Goal: Task Accomplishment & Management: Manage account settings

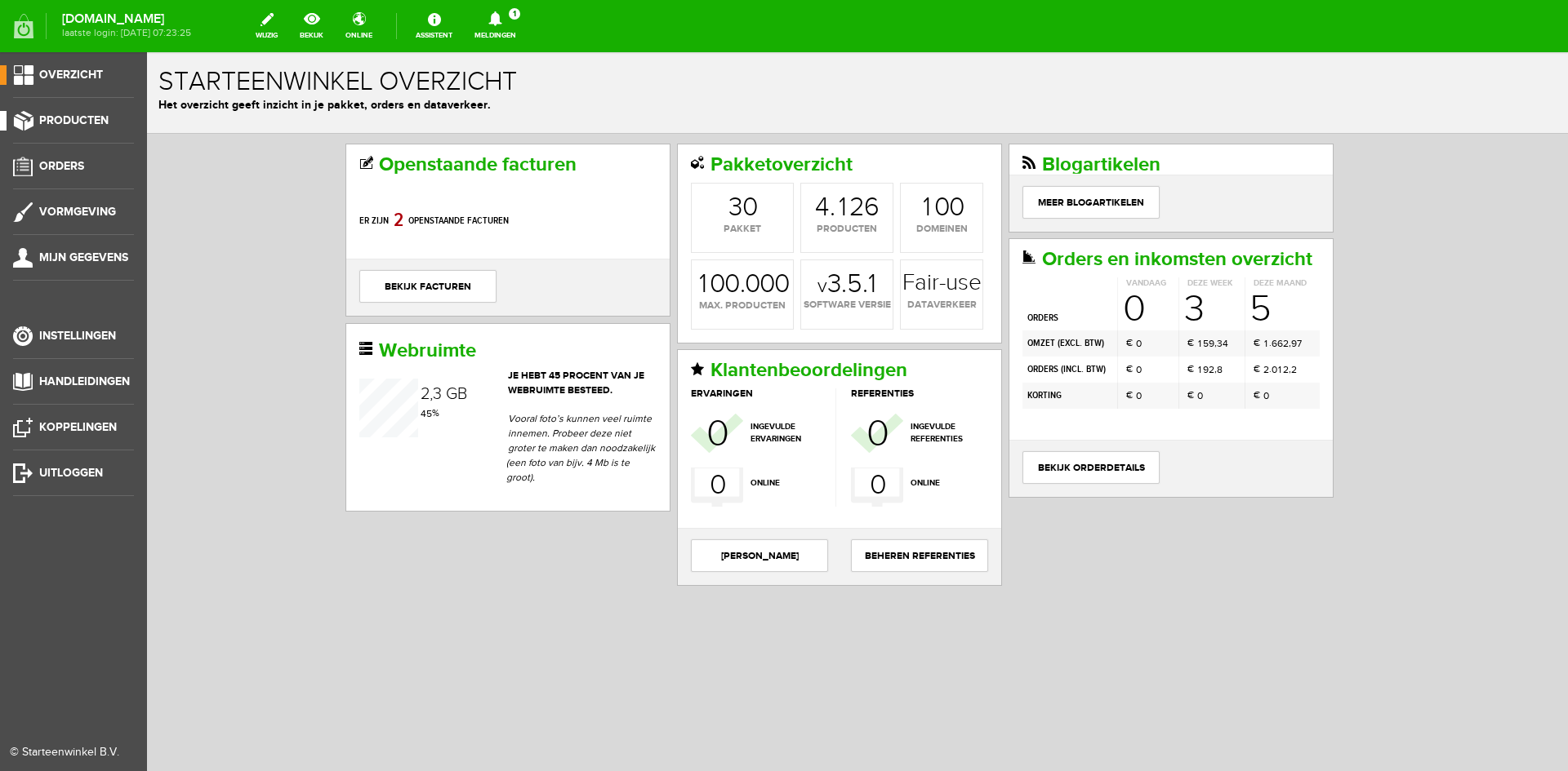
click at [62, 120] on span "Producten" at bounding box center [73, 120] width 69 height 14
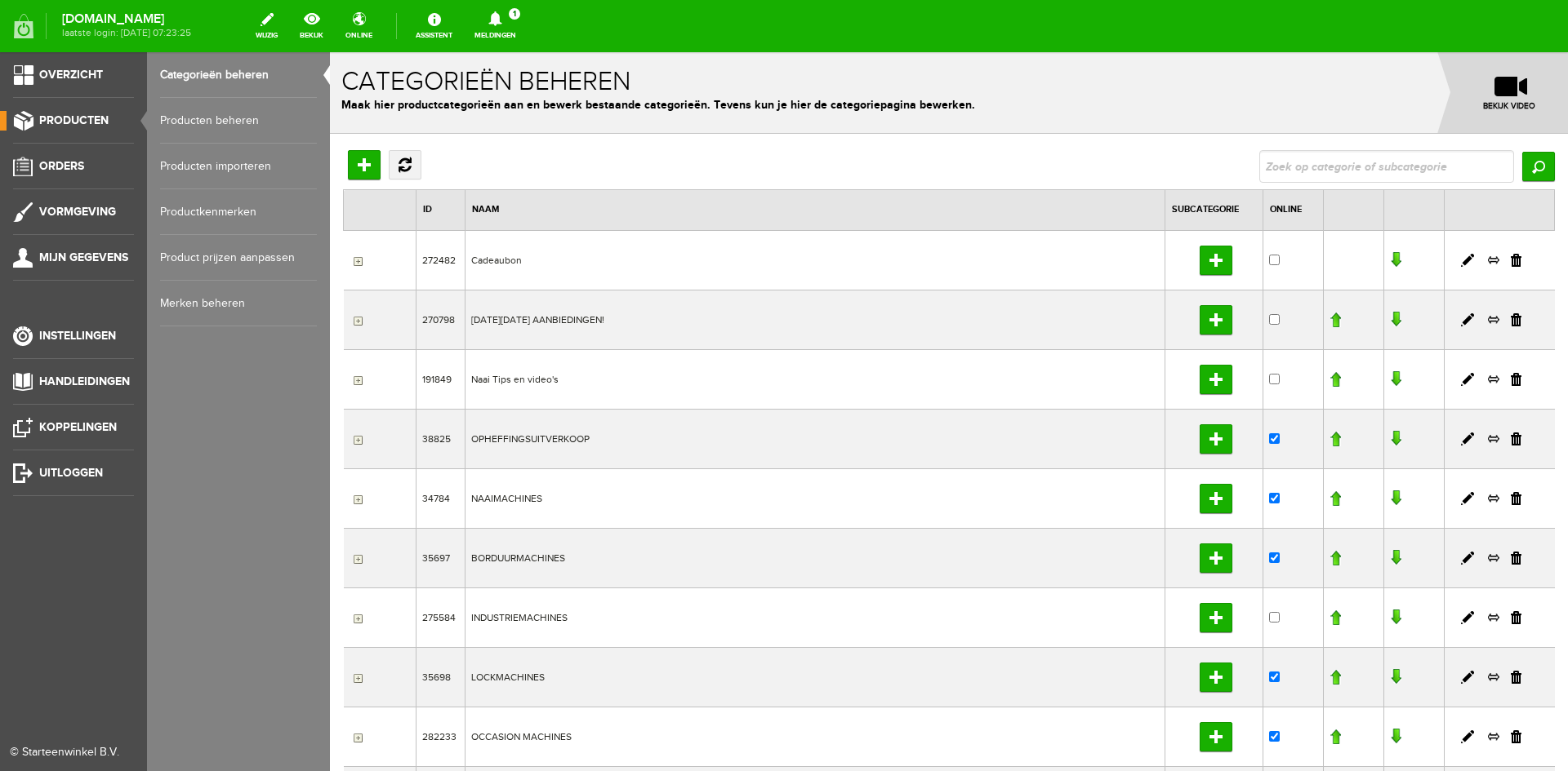
click at [185, 118] on link "Producten beheren" at bounding box center [239, 121] width 157 height 46
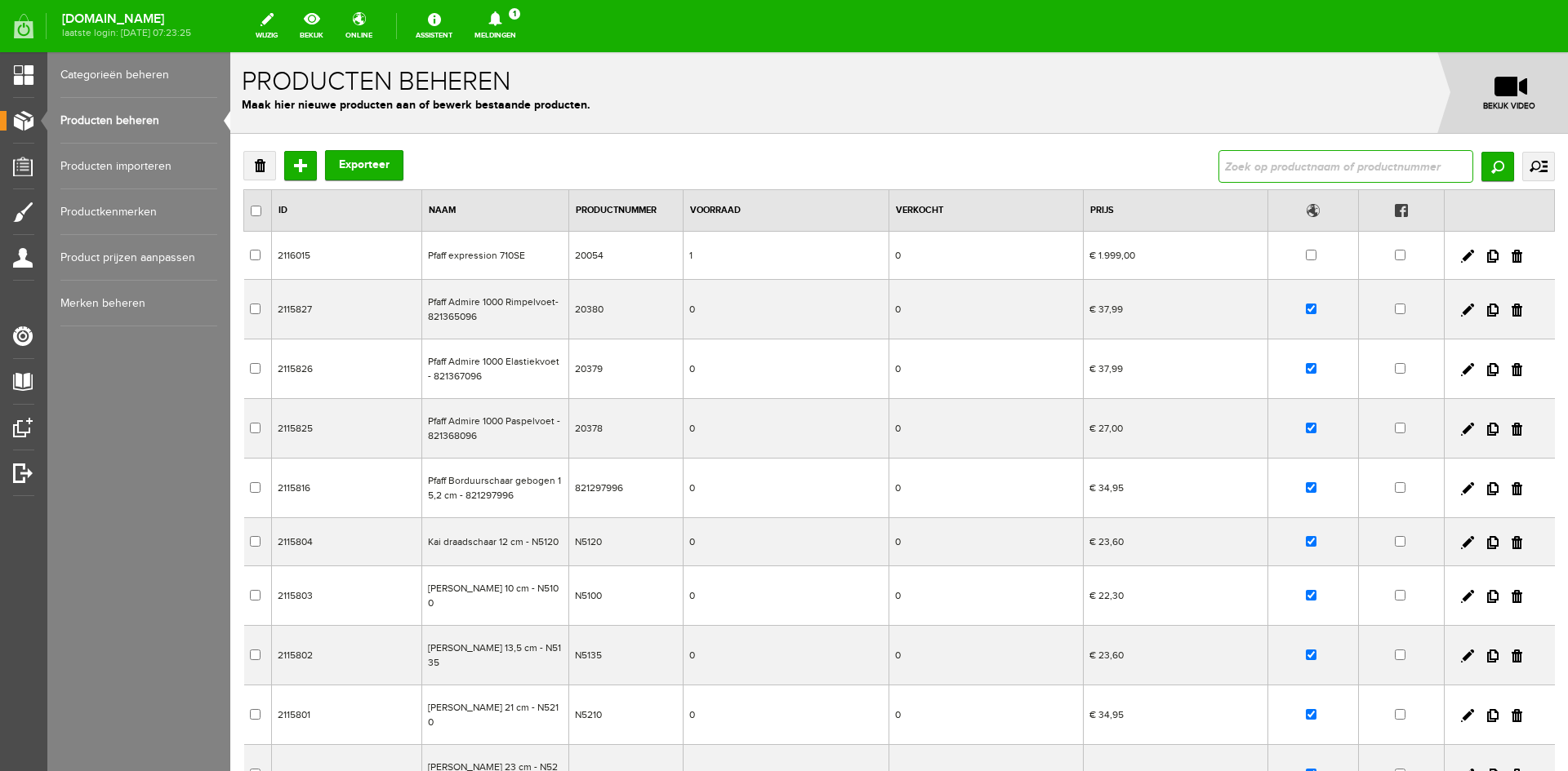
click at [1260, 171] on input "text" at bounding box center [1346, 166] width 255 height 33
type input "whirl"
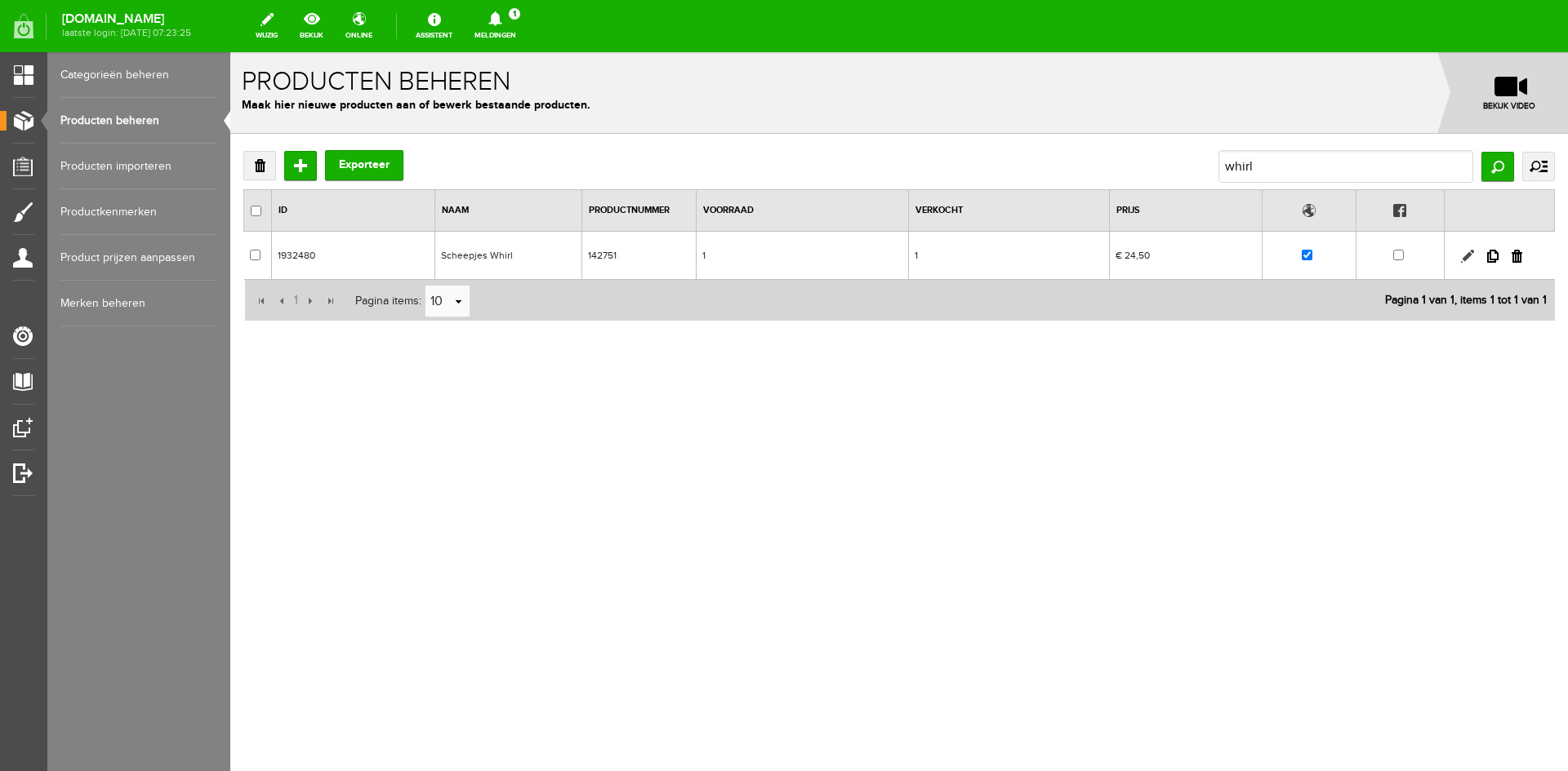
click at [1465, 256] on link at bounding box center [1468, 257] width 13 height 13
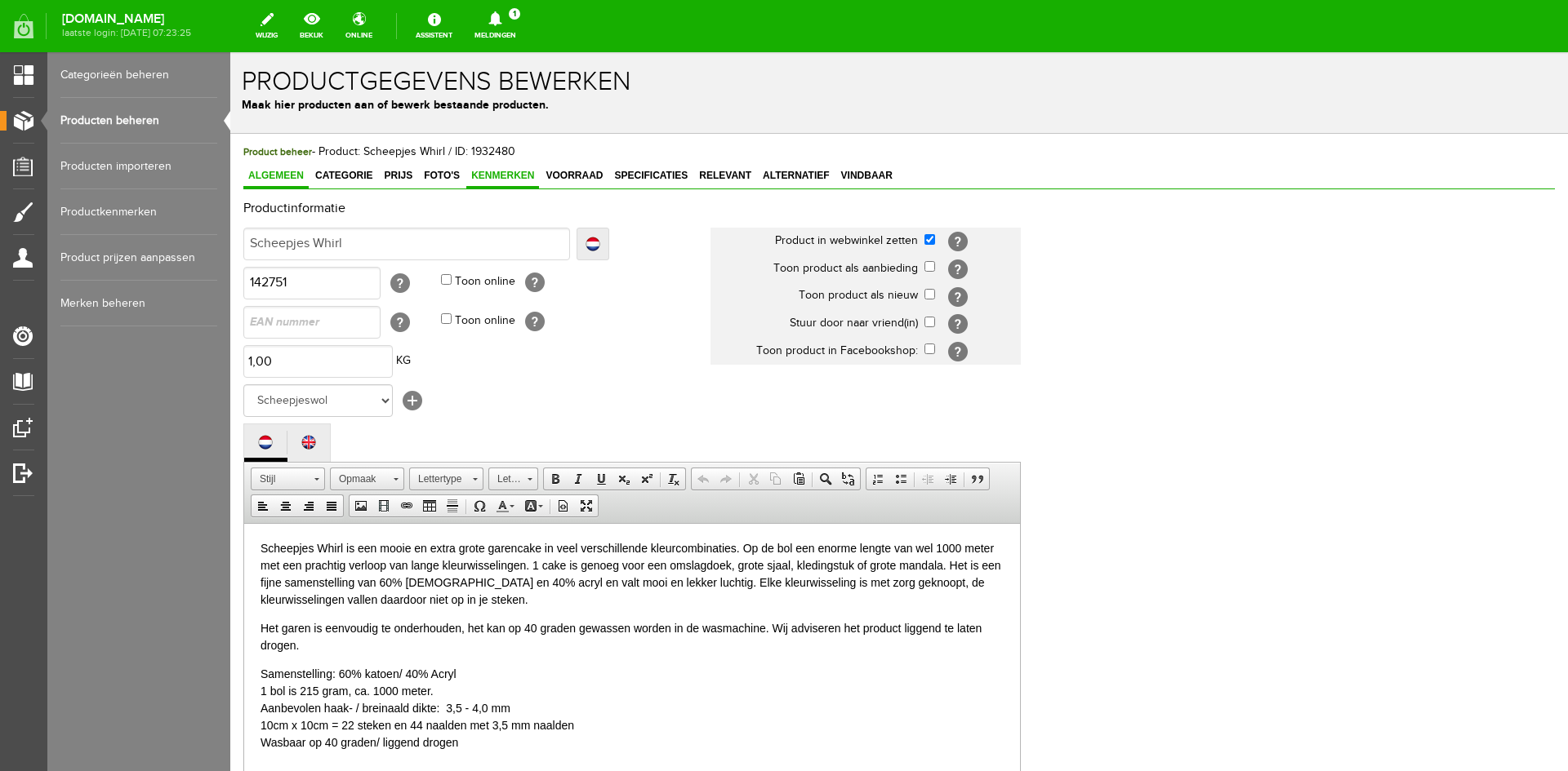
click at [509, 172] on span "Kenmerken" at bounding box center [502, 176] width 73 height 12
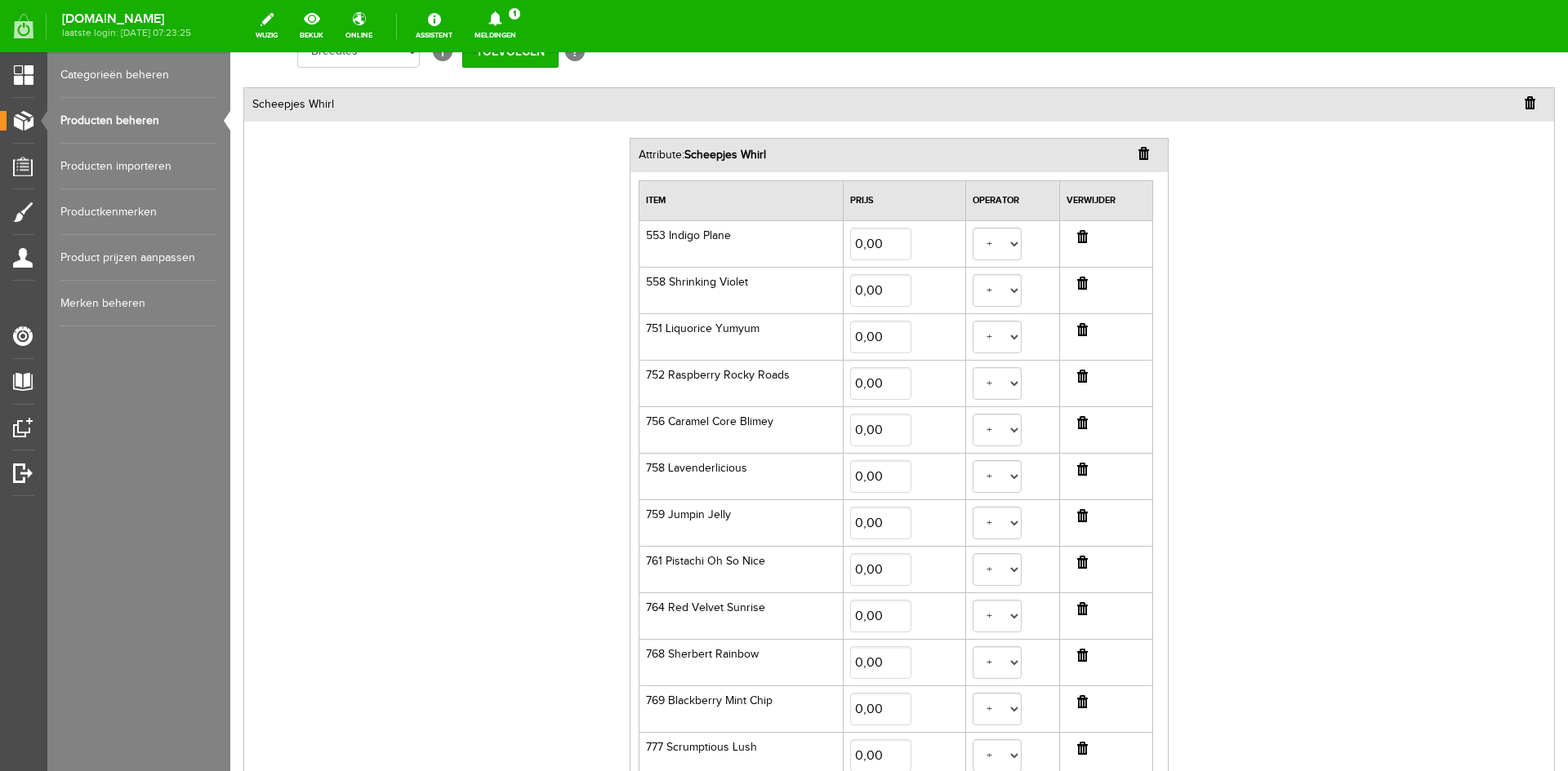
scroll to position [483, 0]
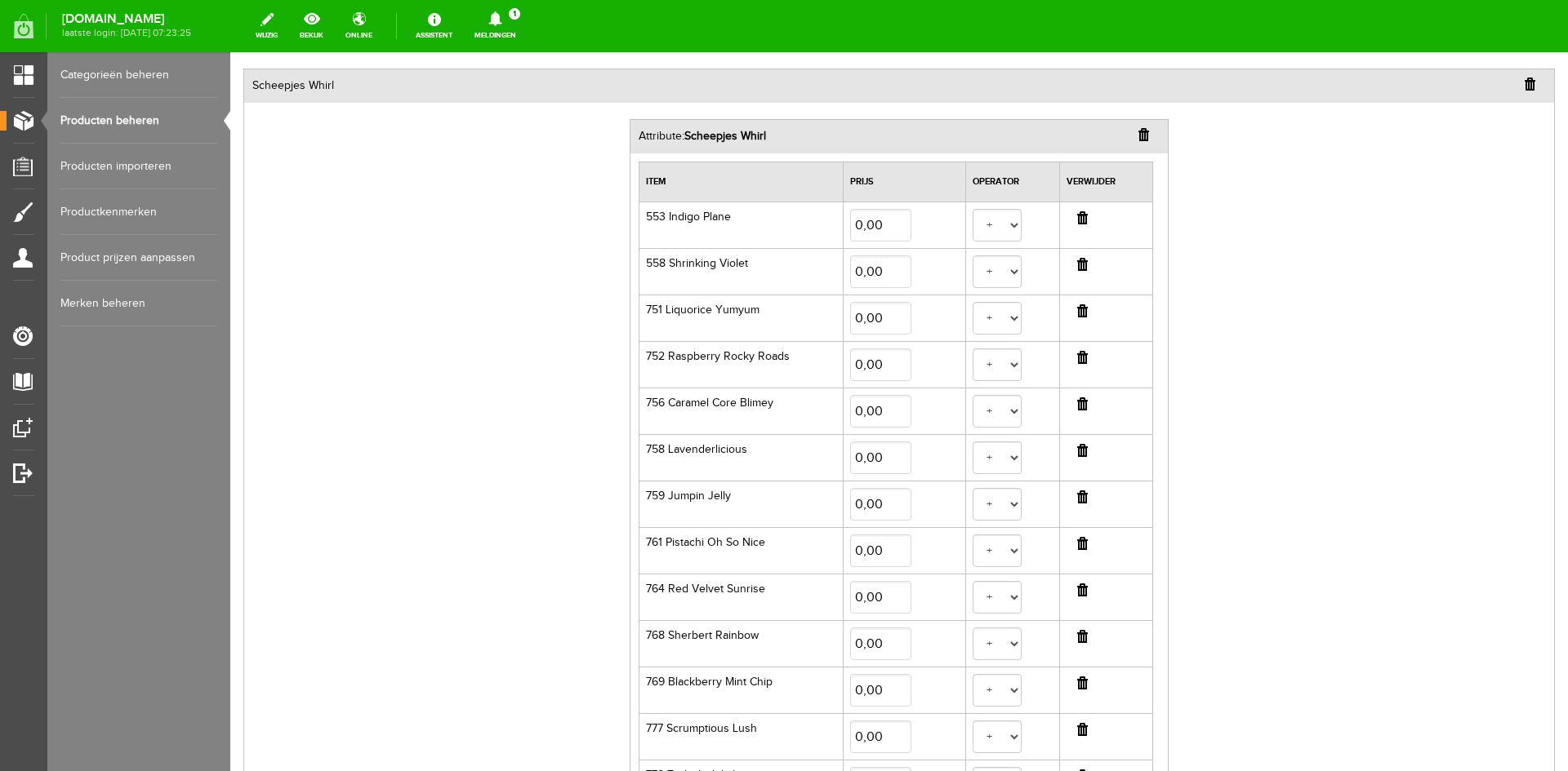
click at [1080, 498] on input "button" at bounding box center [1083, 498] width 11 height 13
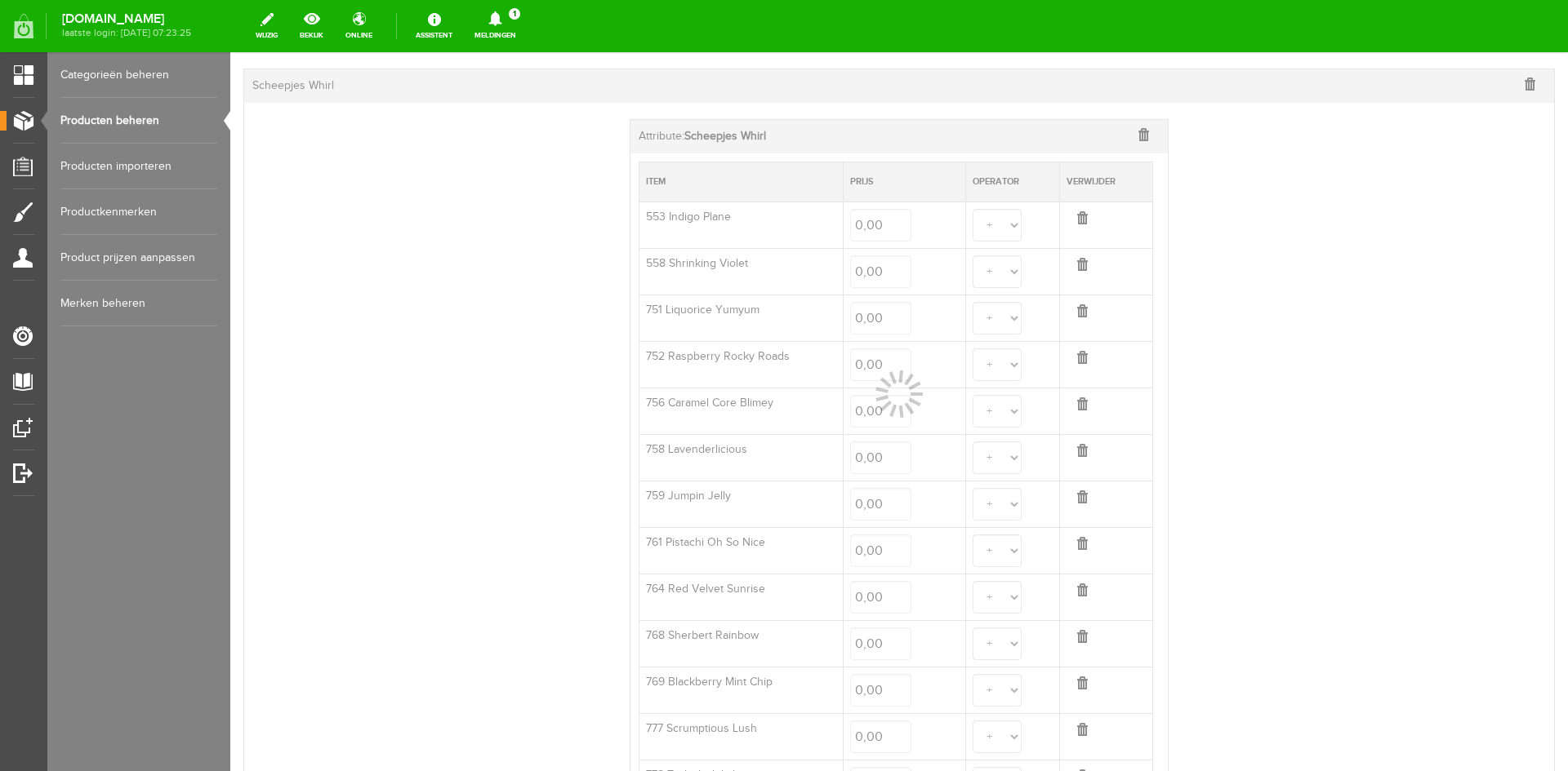
select select
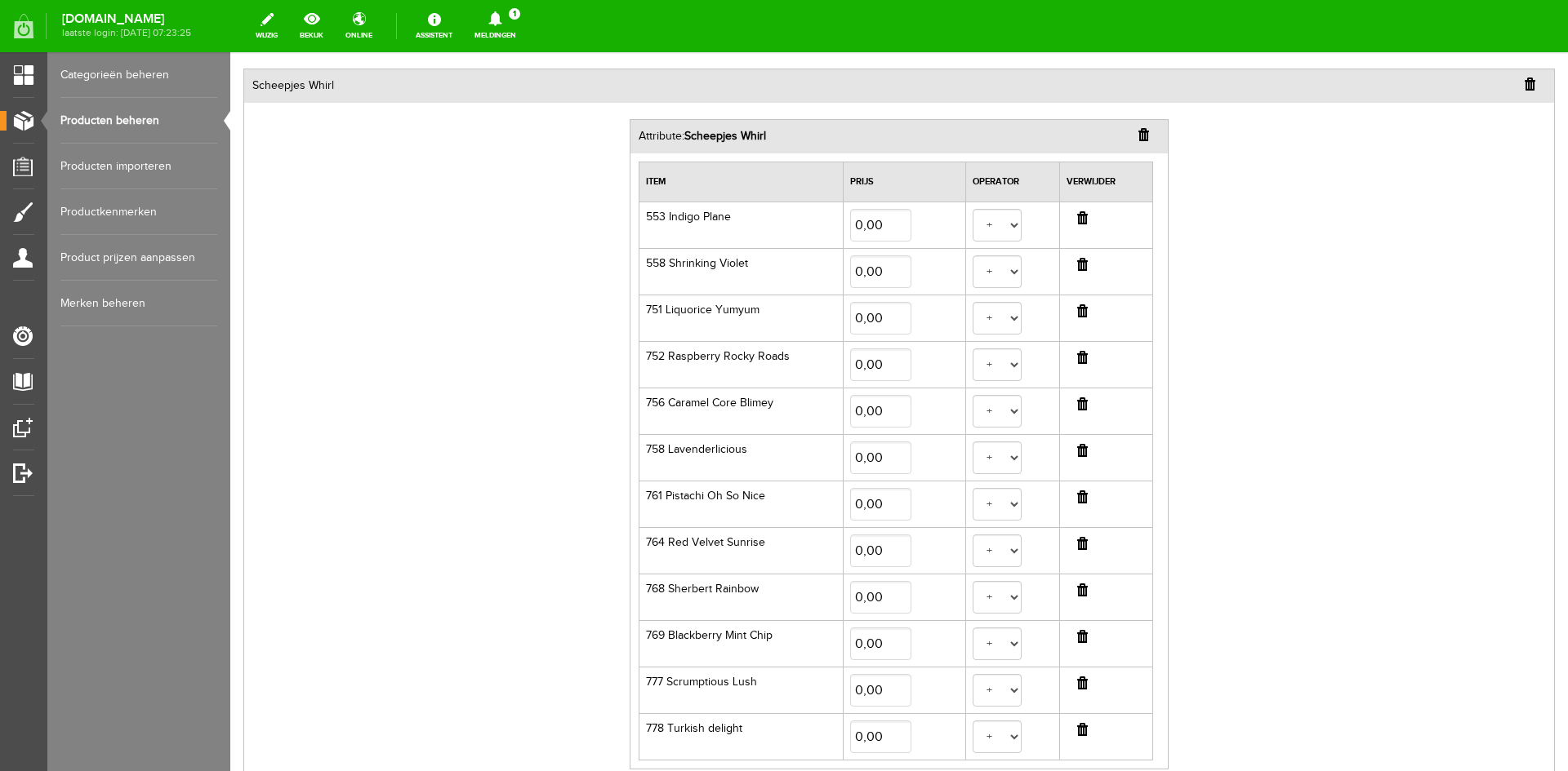
click at [1078, 591] on input "button" at bounding box center [1083, 590] width 11 height 13
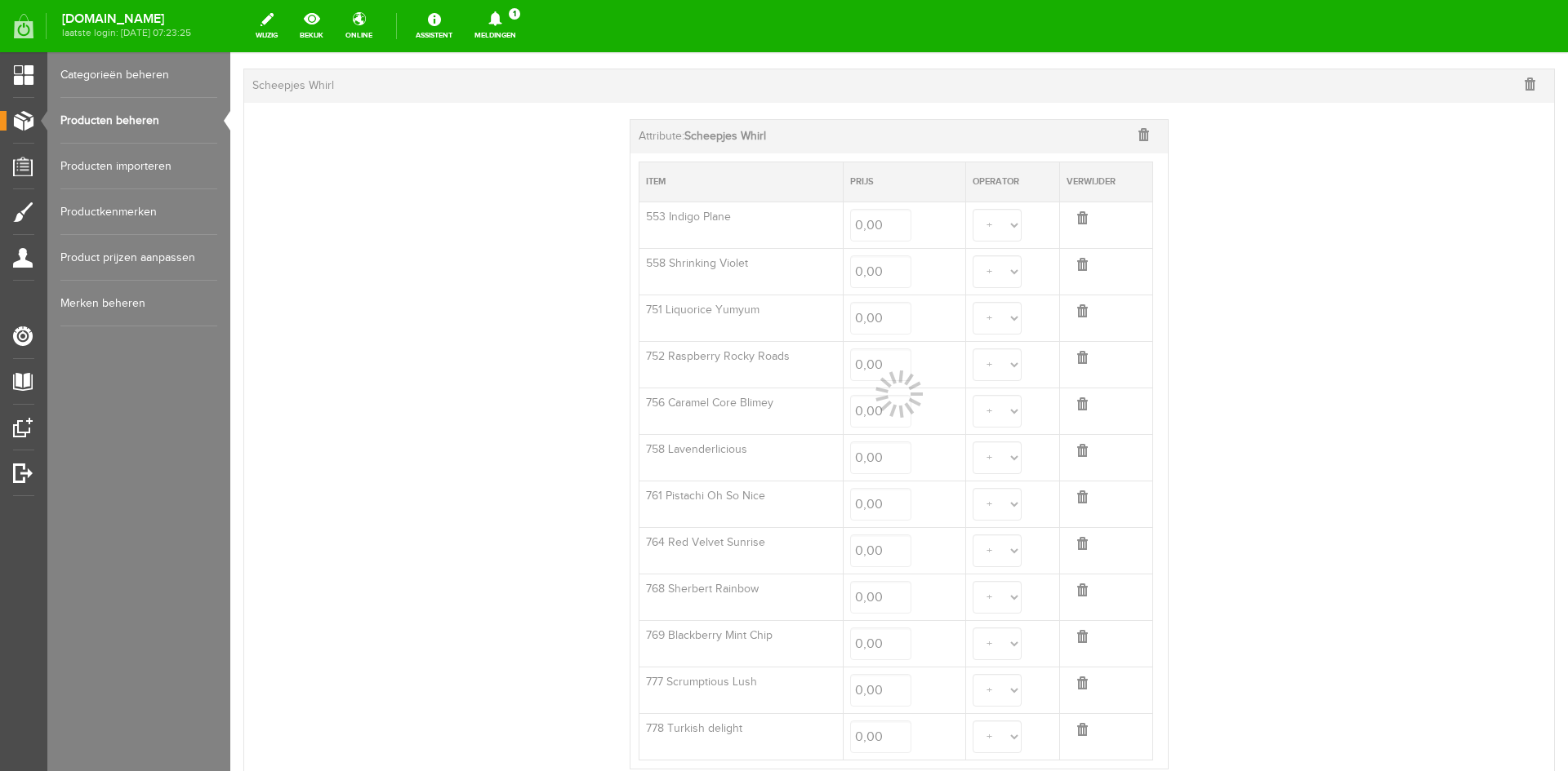
select select
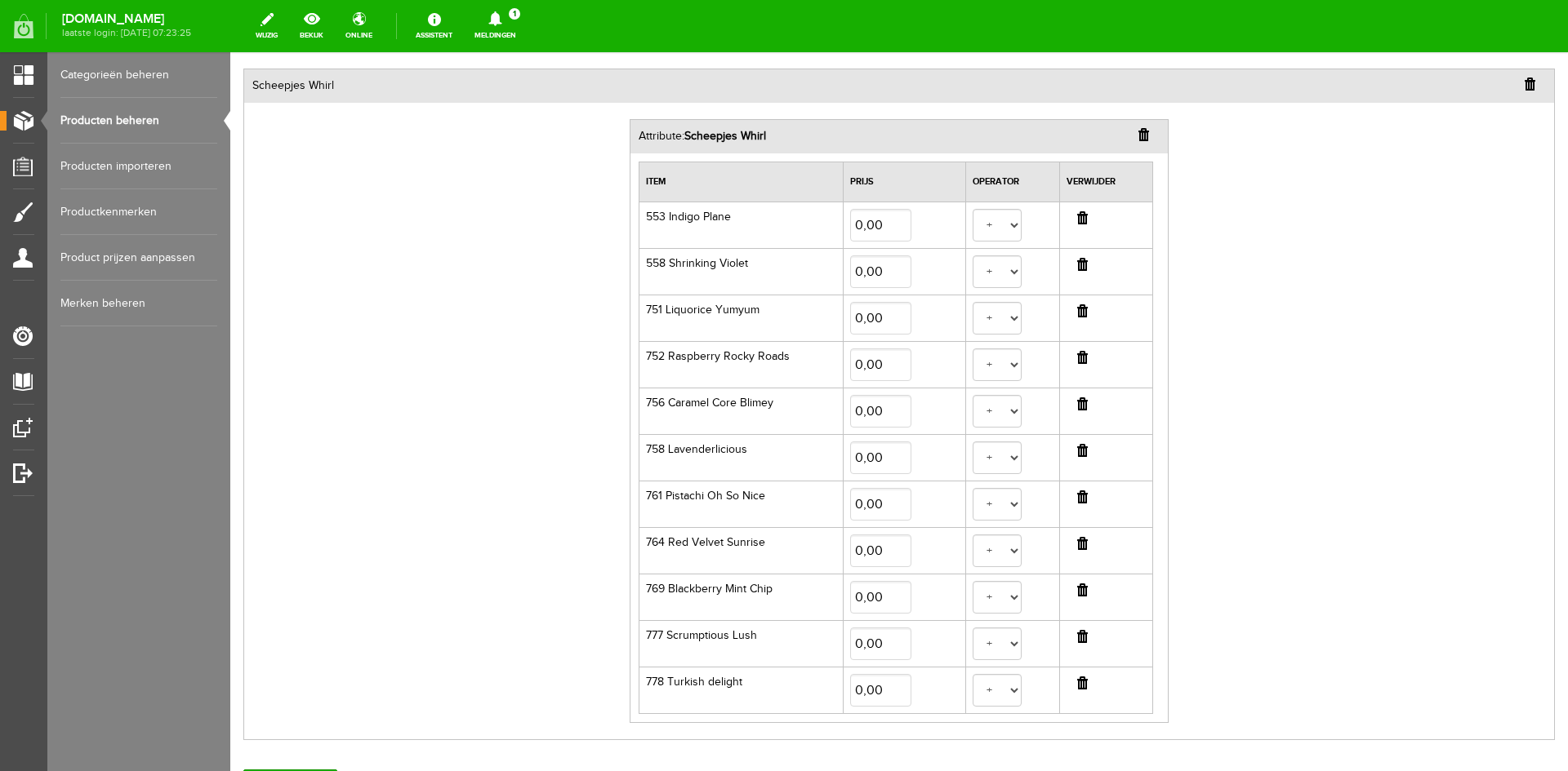
click at [1078, 637] on input "button" at bounding box center [1083, 637] width 11 height 13
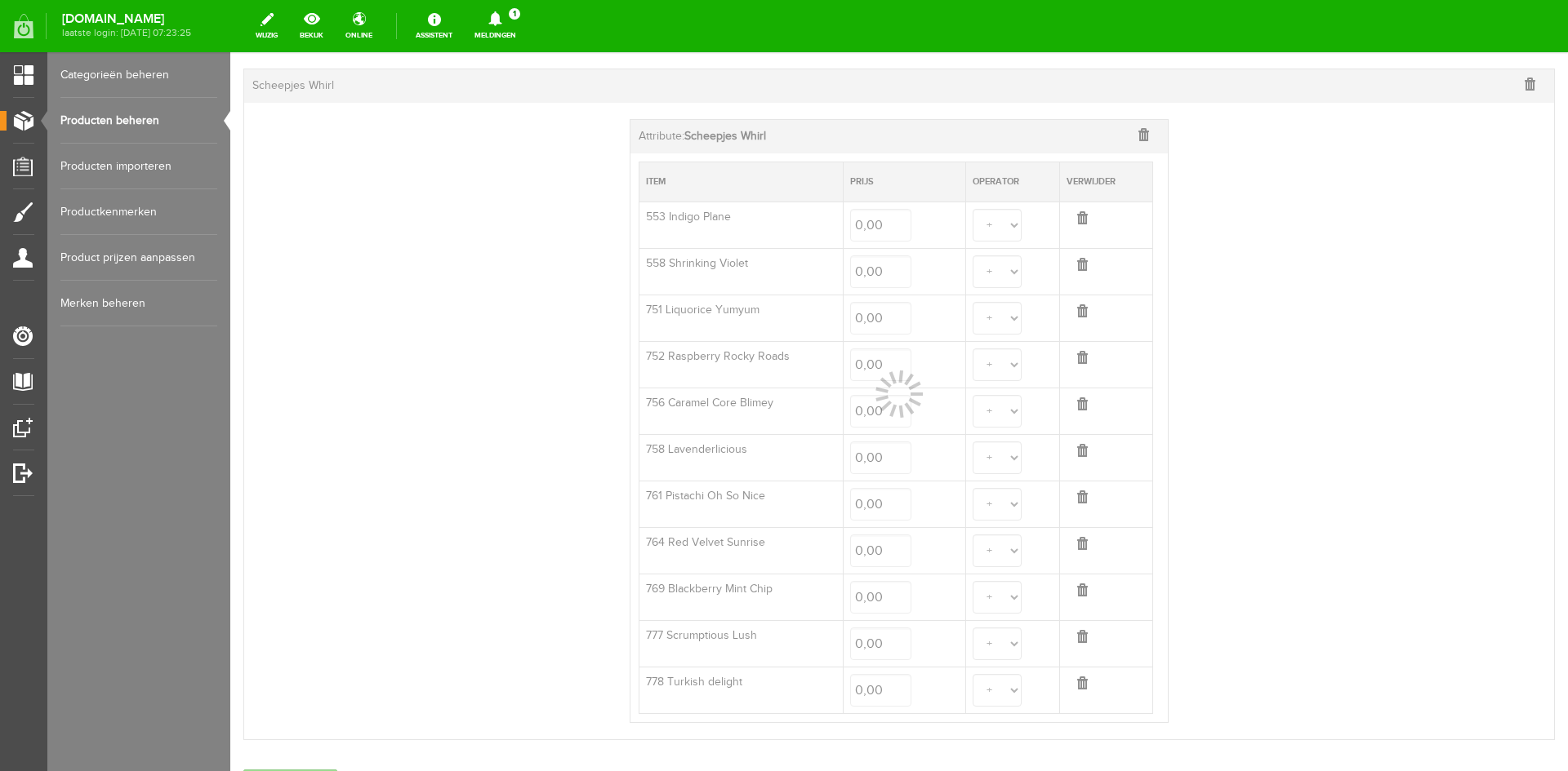
select select
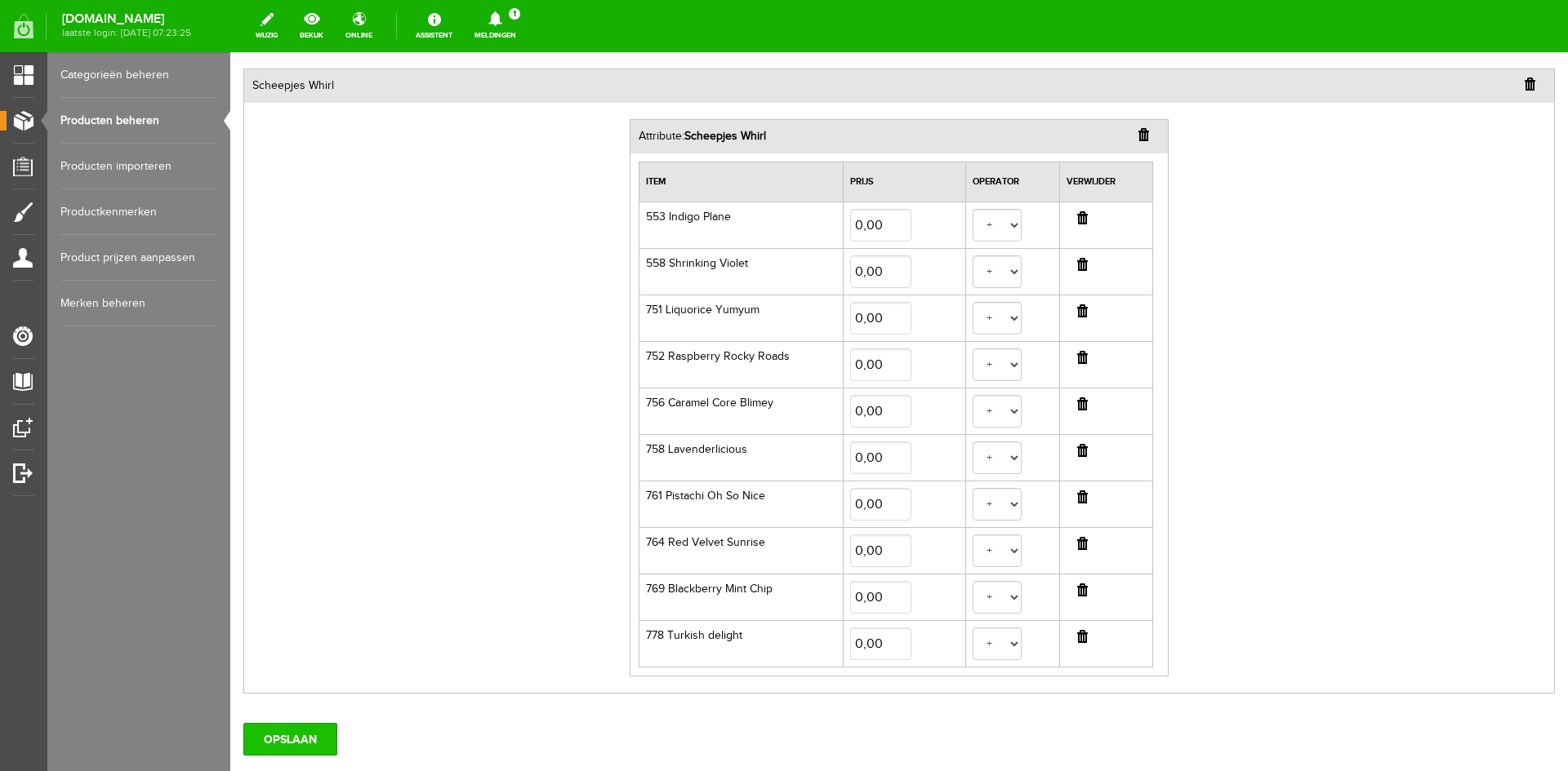
click at [296, 741] on input "OPSLAAN" at bounding box center [290, 739] width 94 height 33
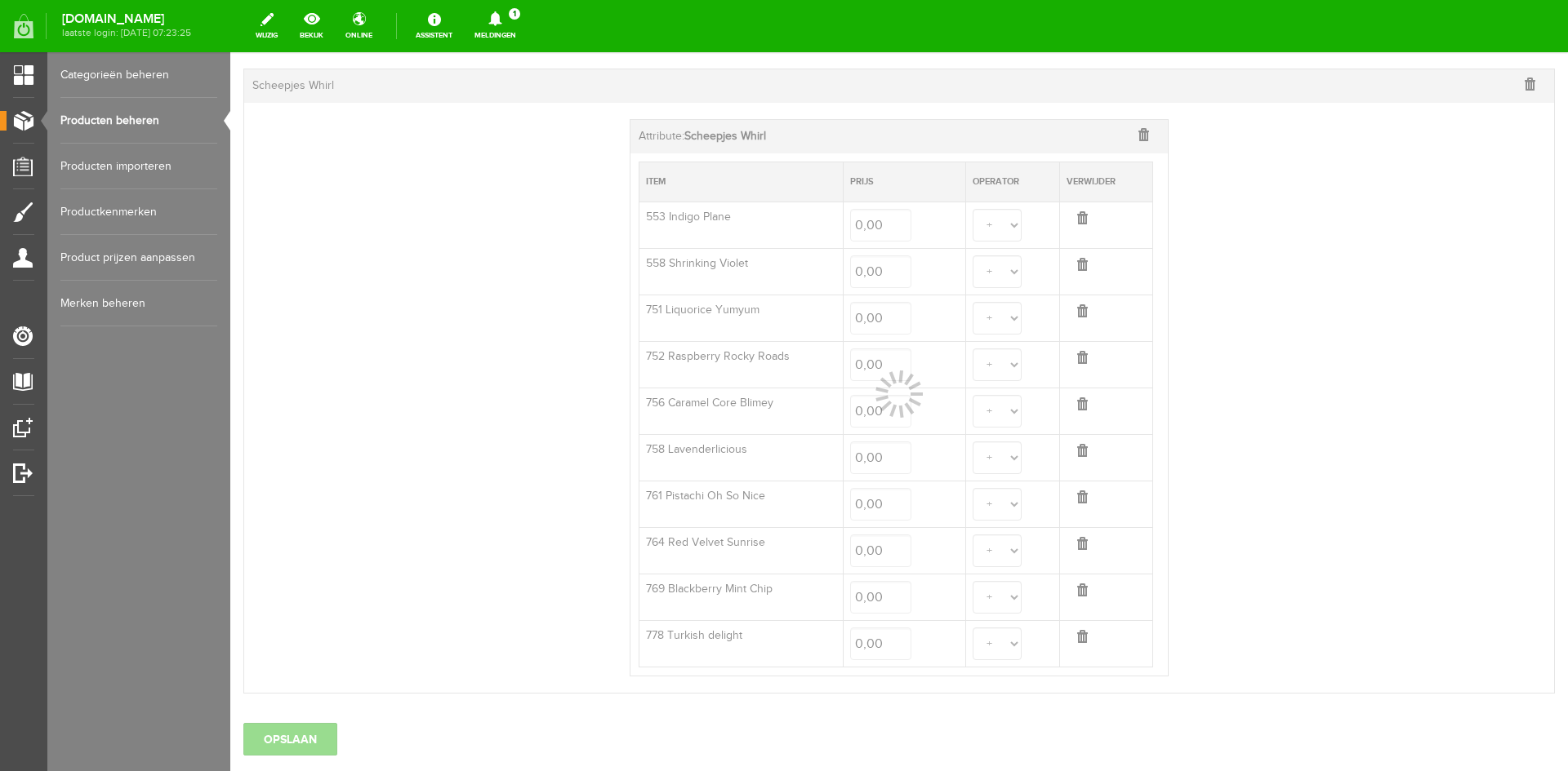
select select
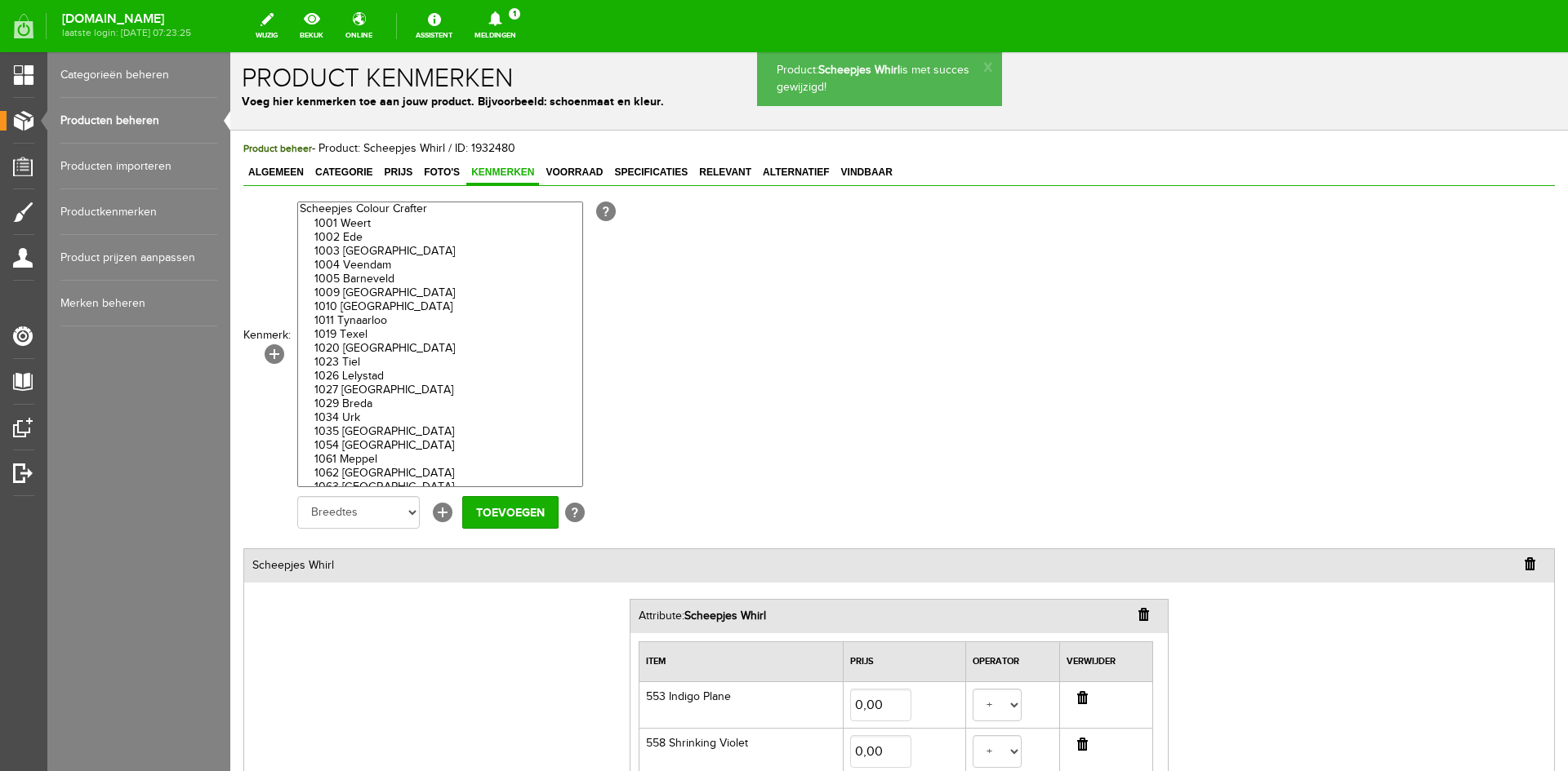
scroll to position [0, 0]
click at [434, 173] on span "Foto's" at bounding box center [441, 176] width 46 height 12
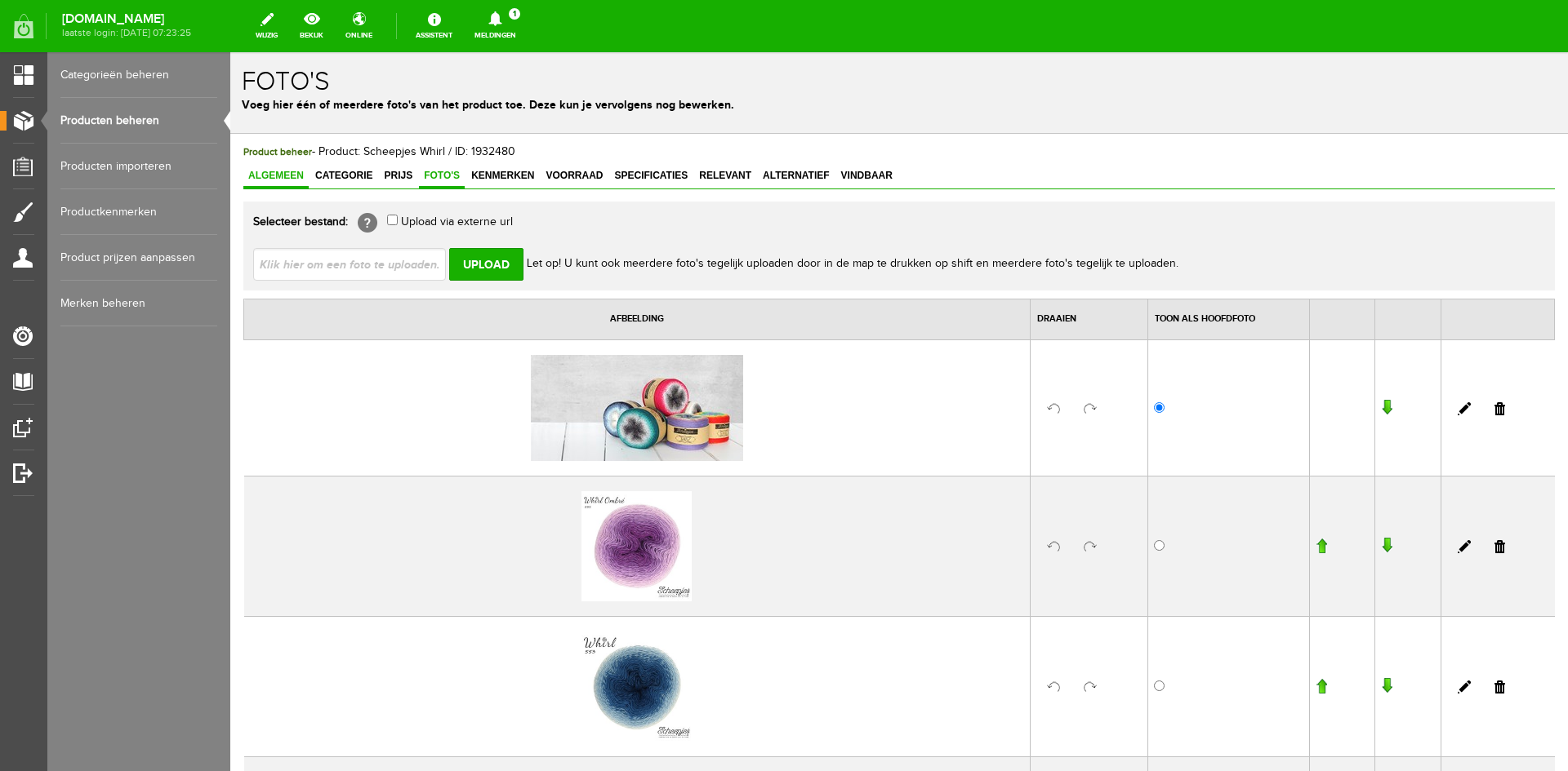
click at [263, 173] on span "Algemeen" at bounding box center [276, 176] width 65 height 12
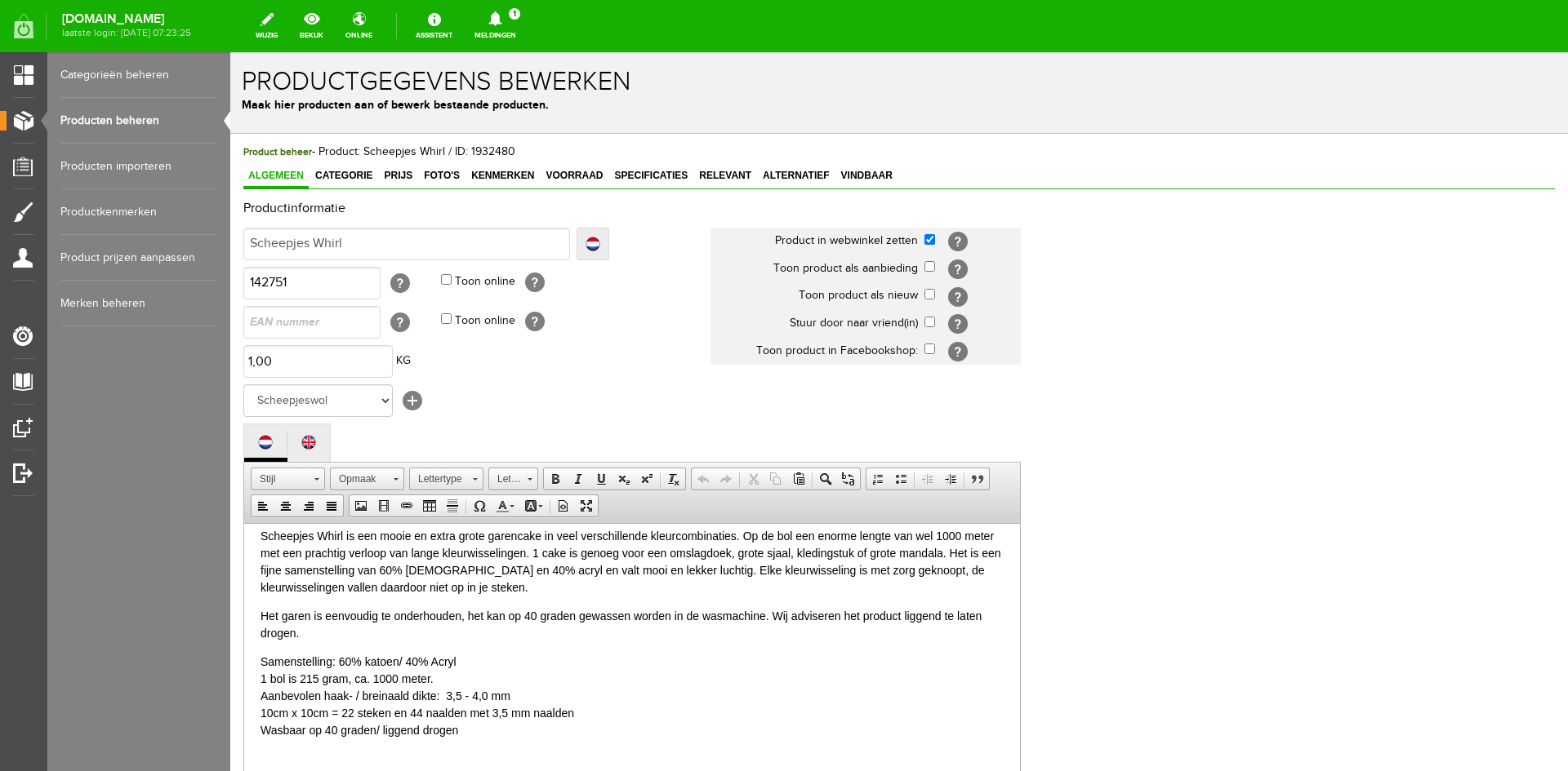
scroll to position [333, 0]
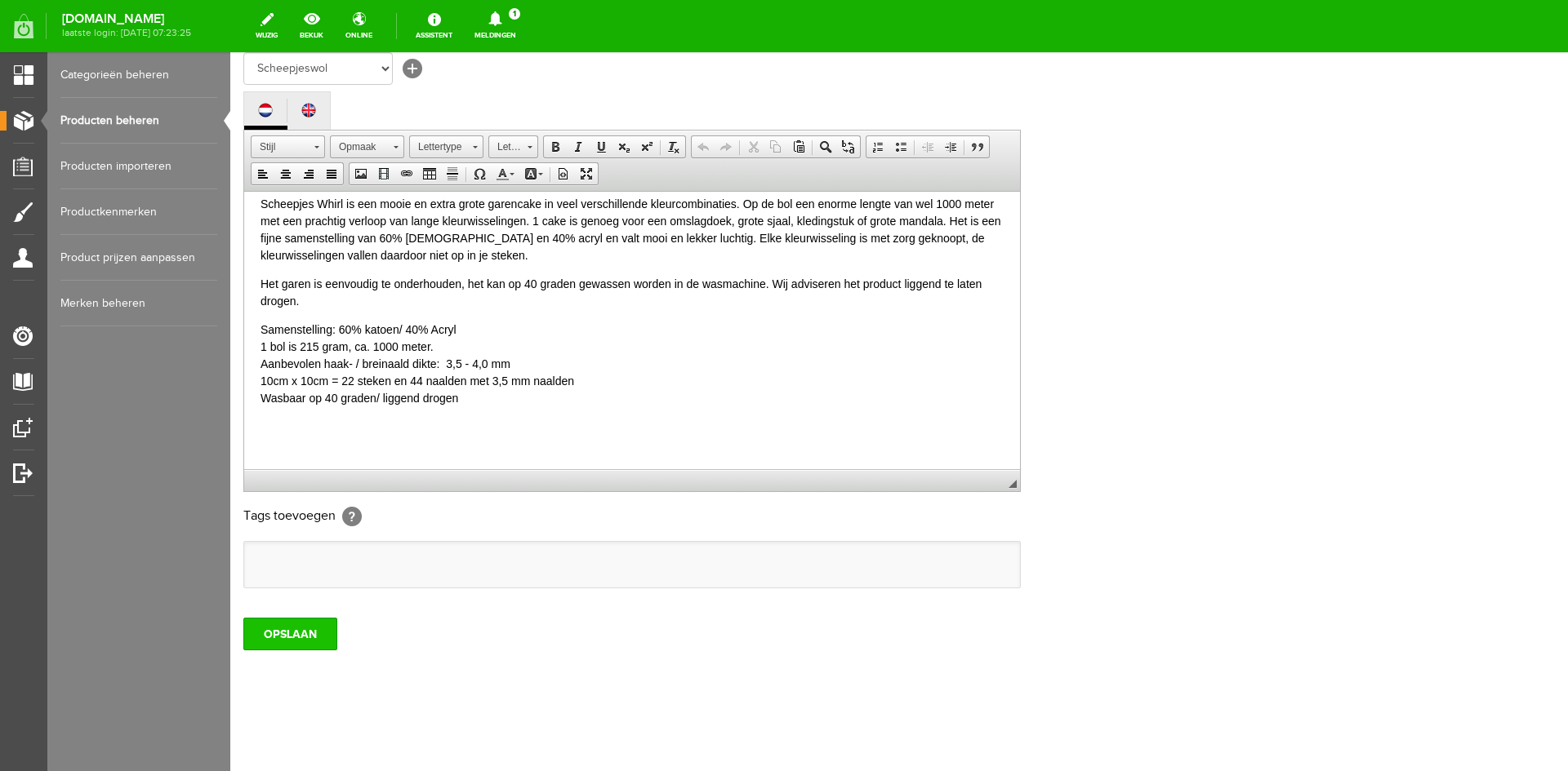
click at [274, 642] on input "OPSLAAN" at bounding box center [290, 633] width 94 height 33
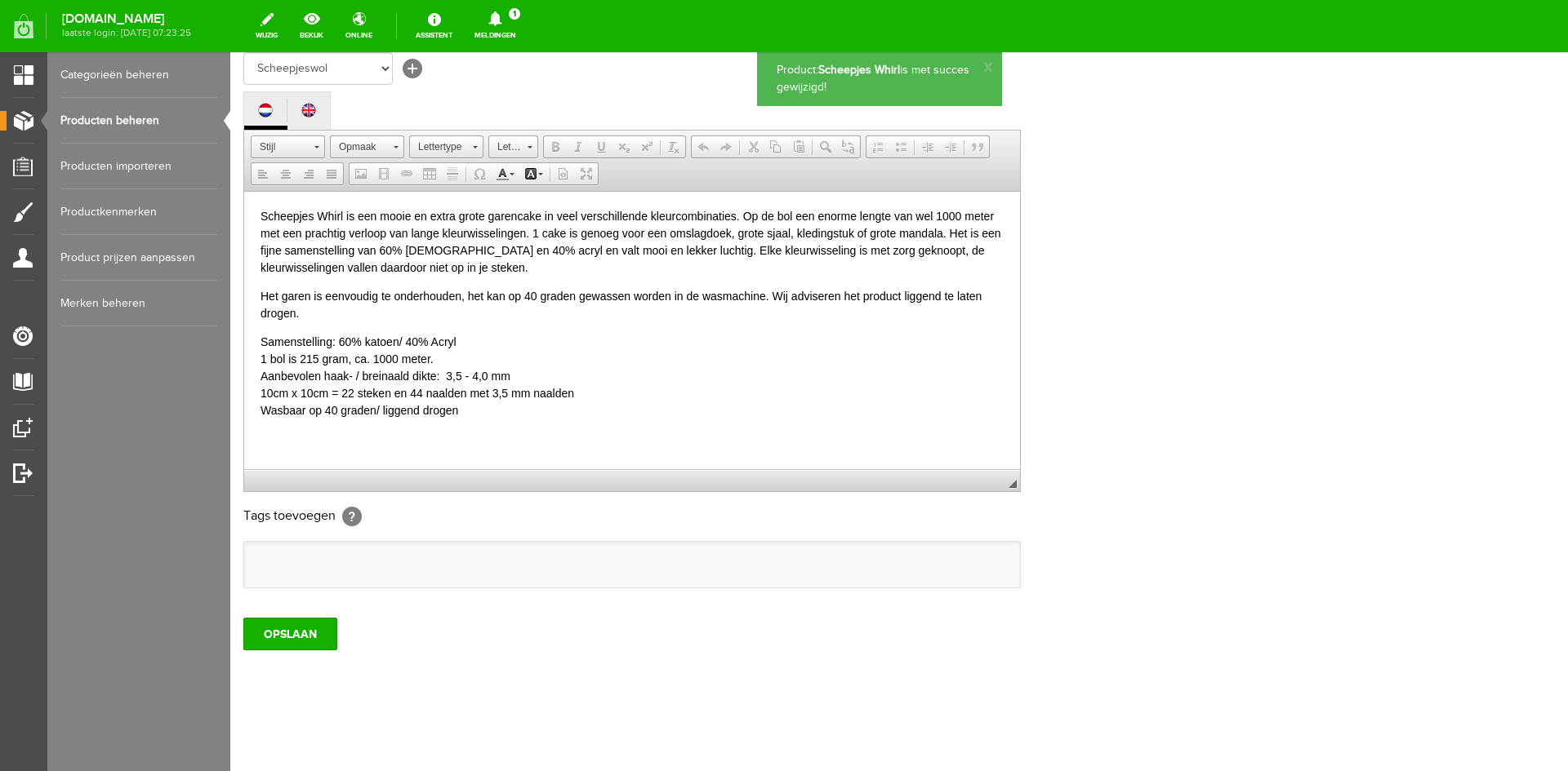
click at [103, 121] on link "Producten beheren" at bounding box center [138, 121] width 157 height 46
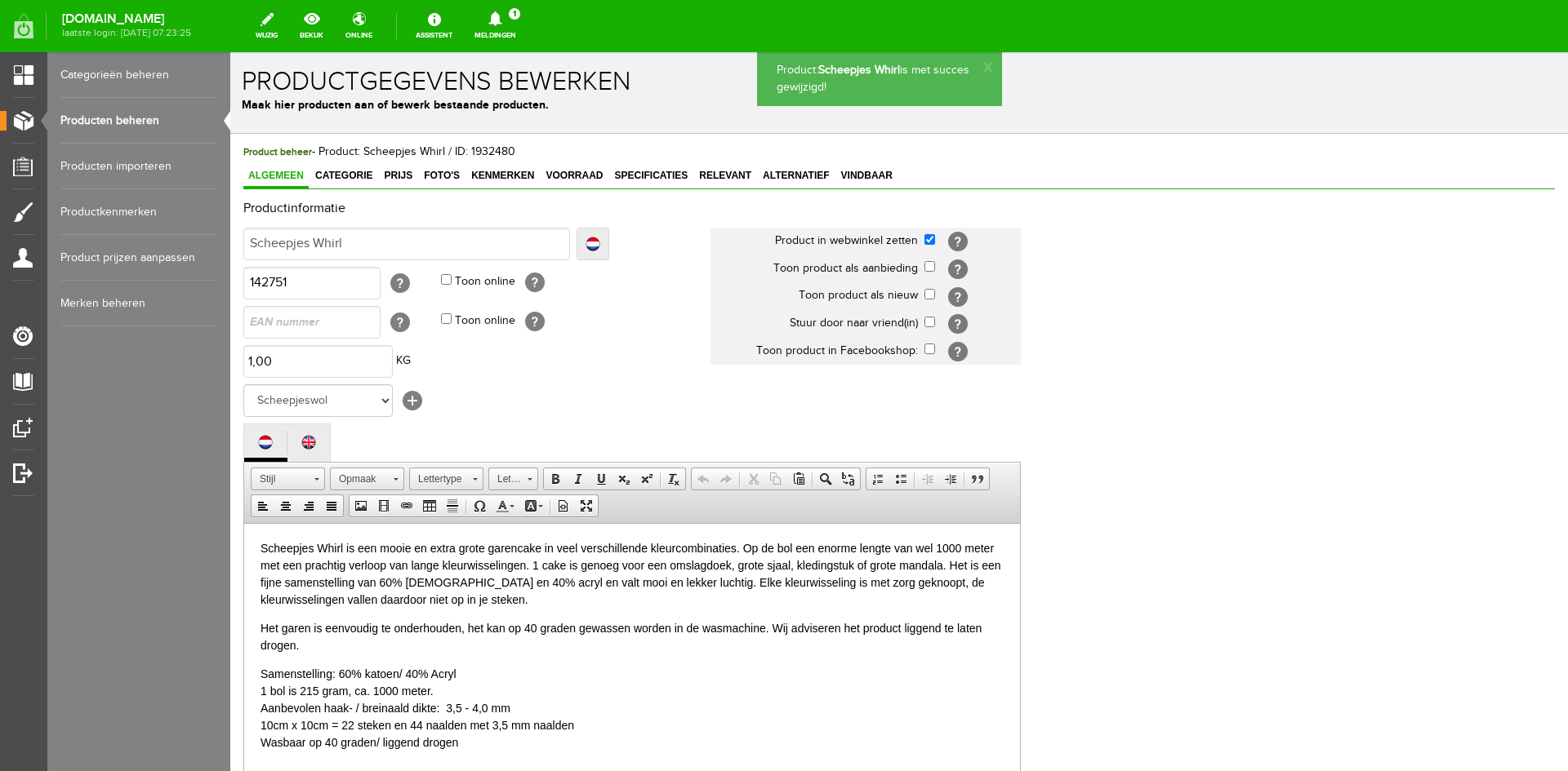
scroll to position [0, 0]
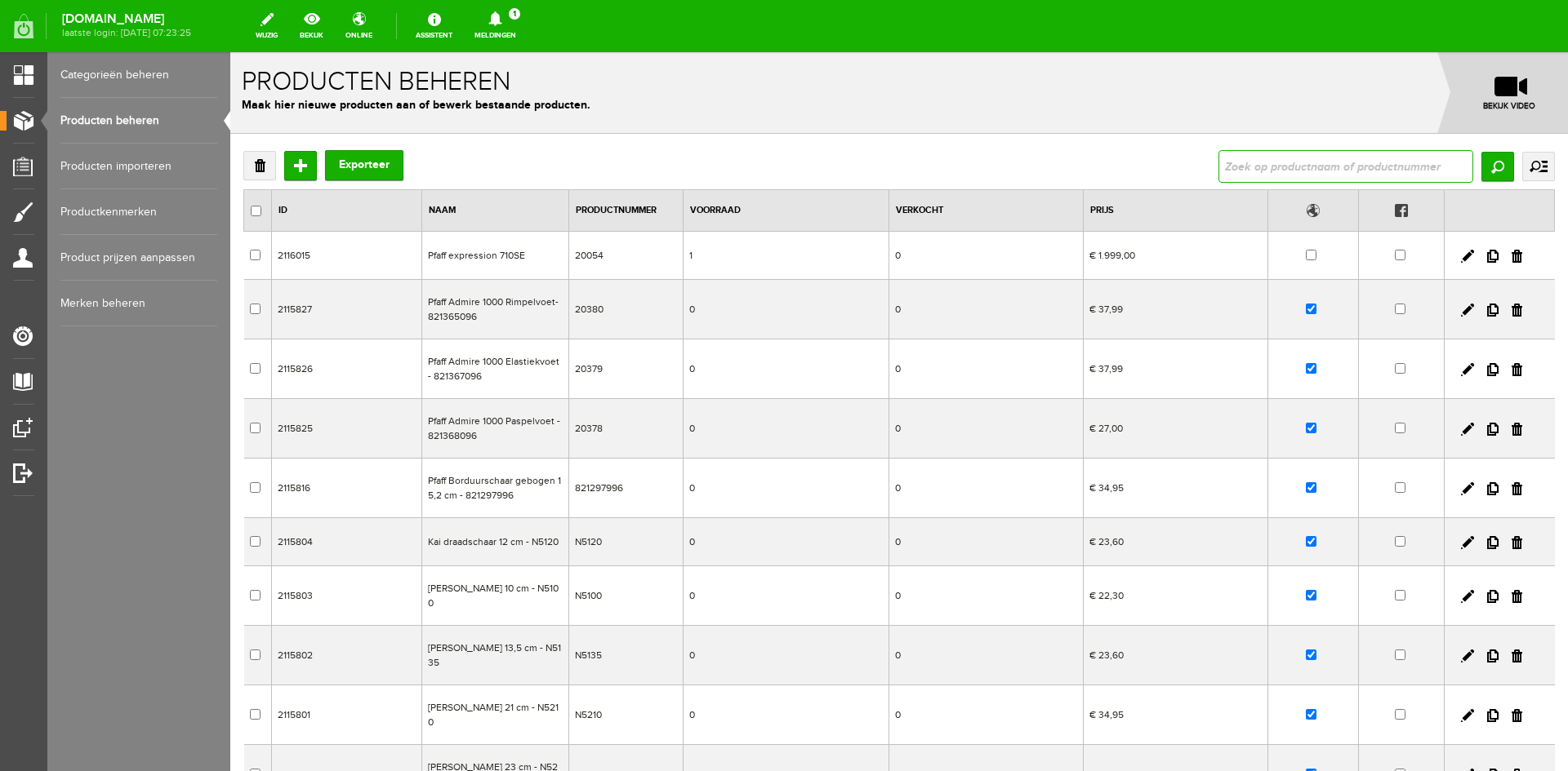
click at [1221, 157] on input "text" at bounding box center [1346, 166] width 255 height 33
type input "[GEOGRAPHIC_DATA]"
